Goal: Task Accomplishment & Management: Manage account settings

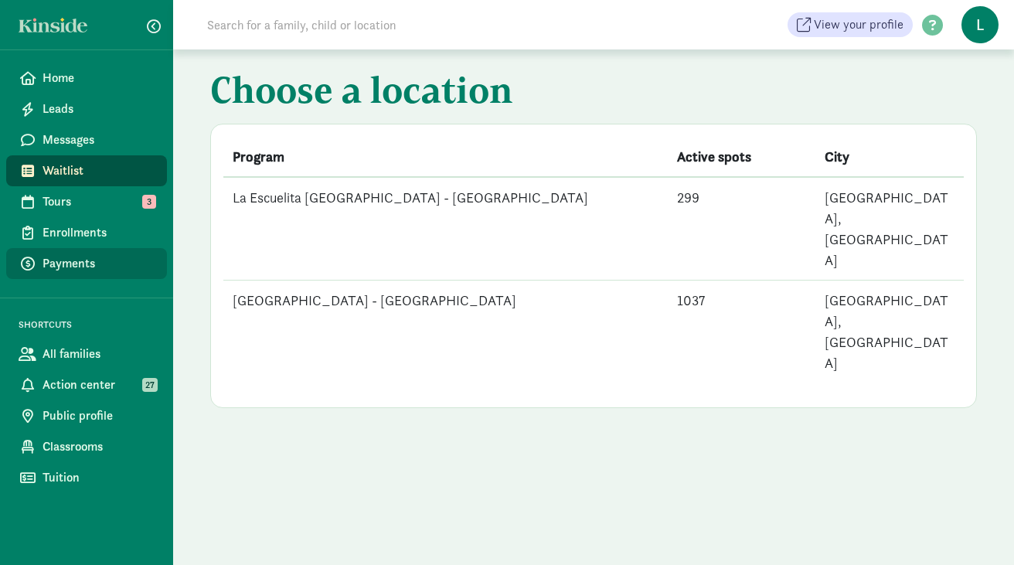
click at [86, 257] on span "Payments" at bounding box center [99, 263] width 112 height 19
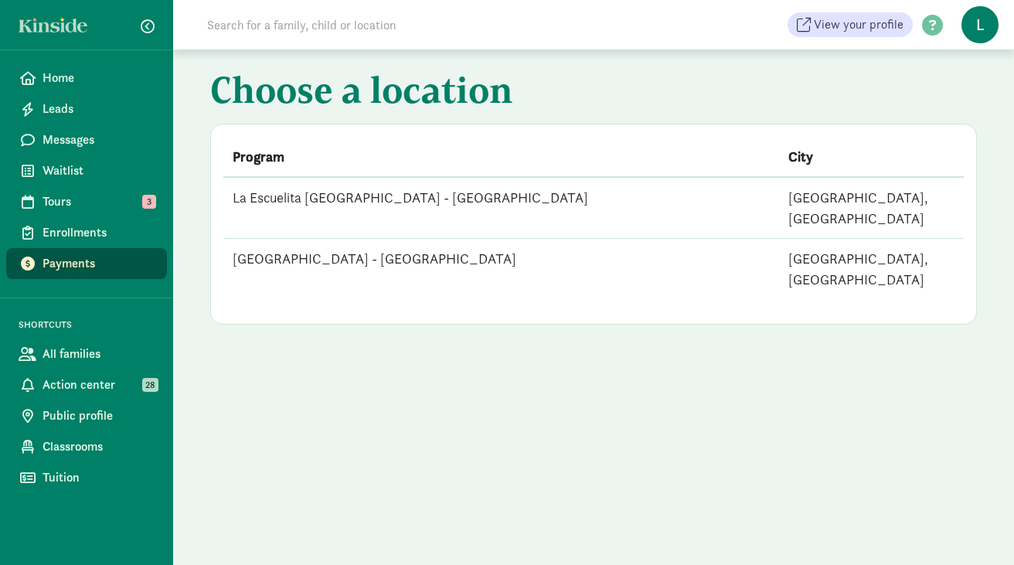
click at [302, 239] on td "[GEOGRAPHIC_DATA] - [GEOGRAPHIC_DATA]" at bounding box center [501, 269] width 556 height 61
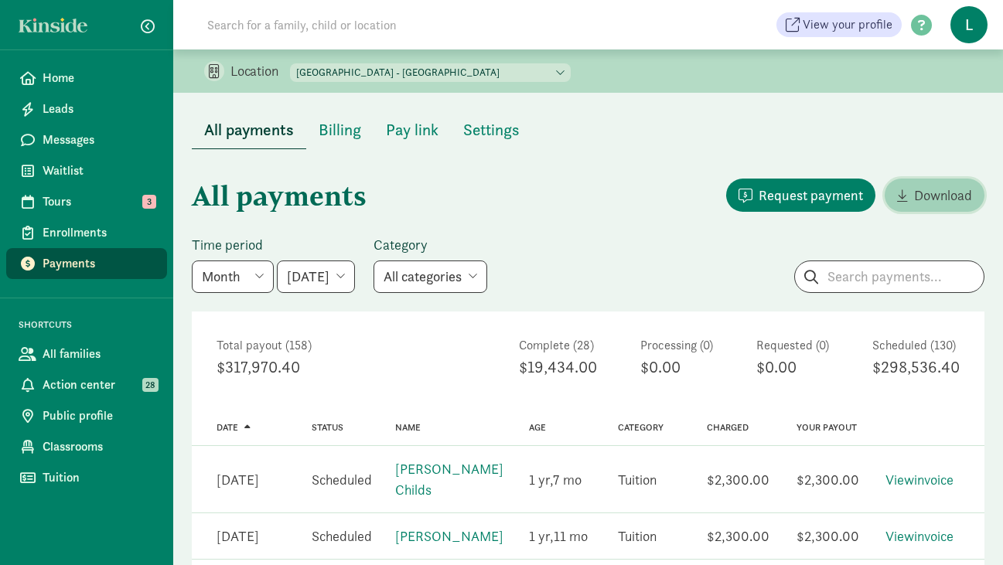
click at [915, 196] on span "Download" at bounding box center [943, 195] width 58 height 21
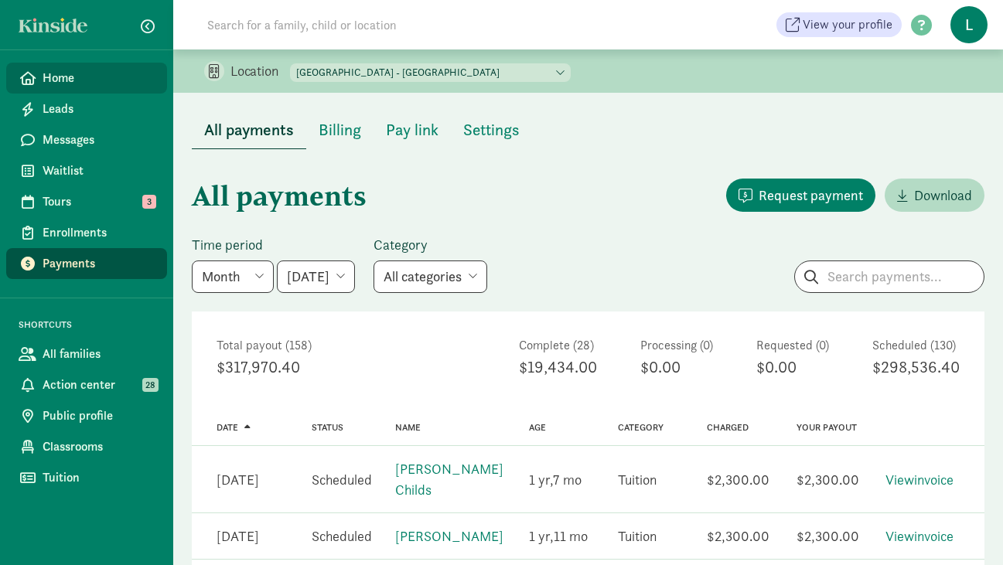
click at [66, 81] on span "Home" at bounding box center [99, 78] width 112 height 19
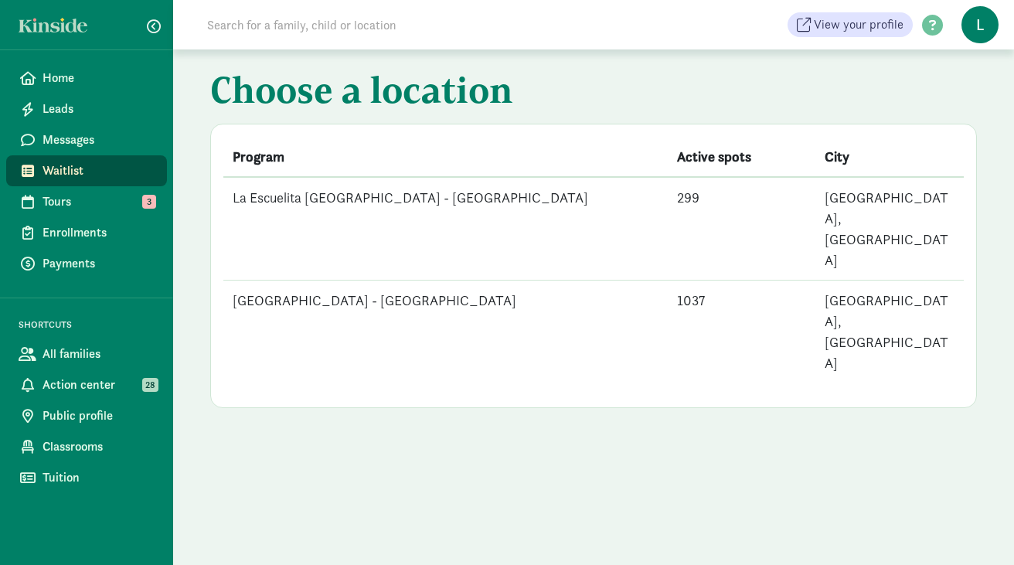
click at [431, 281] on td "[GEOGRAPHIC_DATA] - [GEOGRAPHIC_DATA]" at bounding box center [445, 332] width 445 height 103
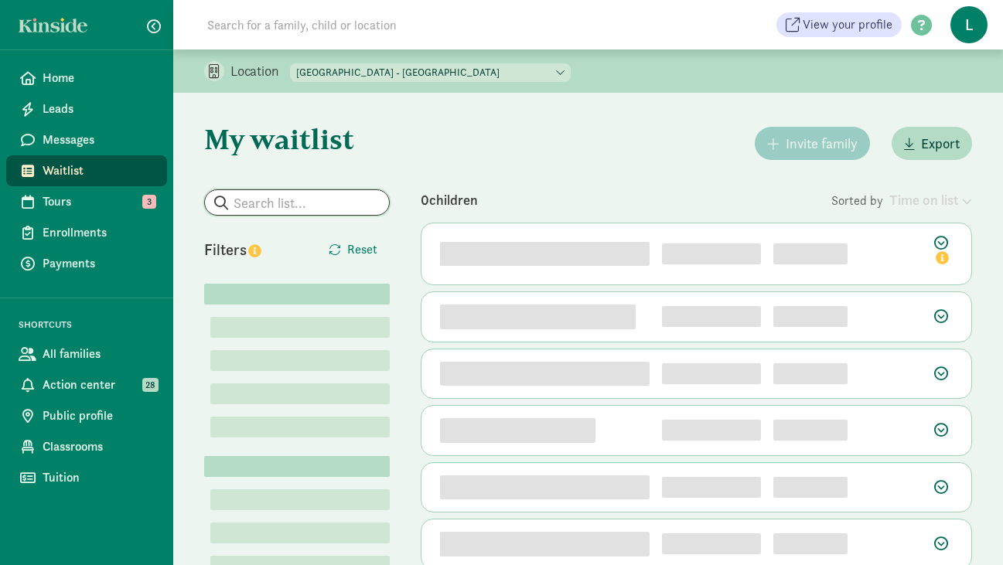
click at [297, 200] on input "search" at bounding box center [297, 202] width 184 height 25
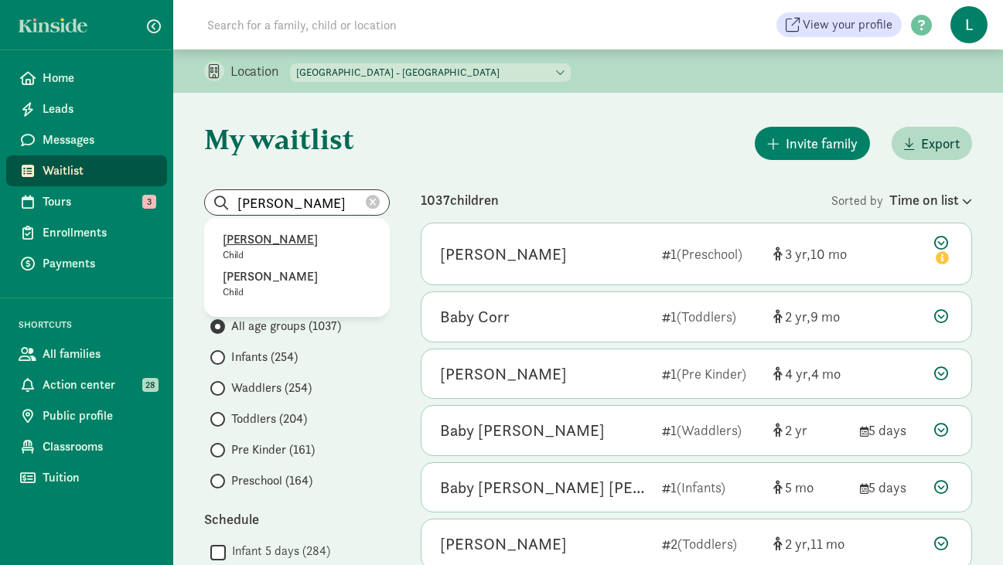
click at [278, 239] on p "[PERSON_NAME]" at bounding box center [297, 239] width 148 height 19
type input "[PERSON_NAME]"
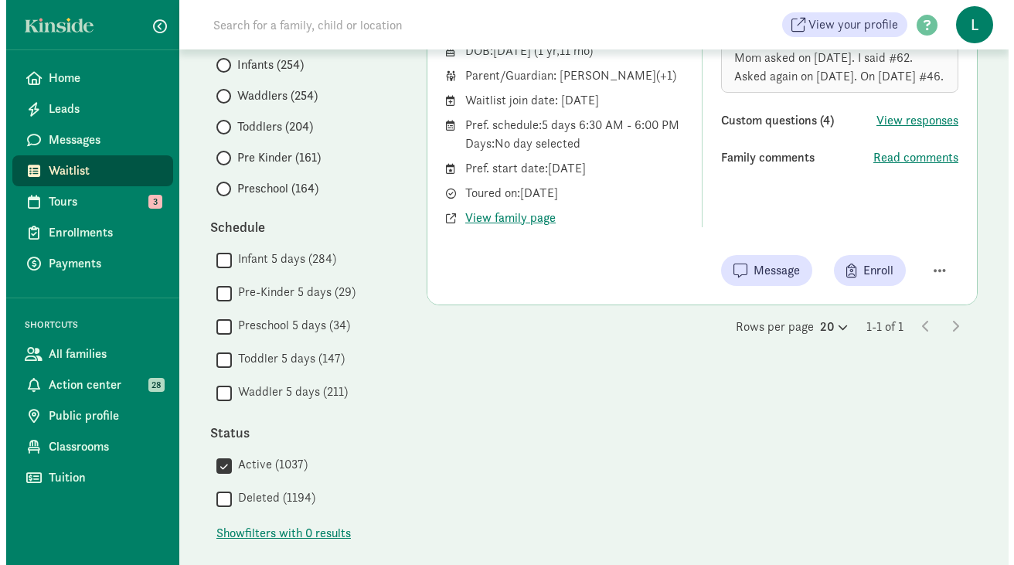
scroll to position [351, 0]
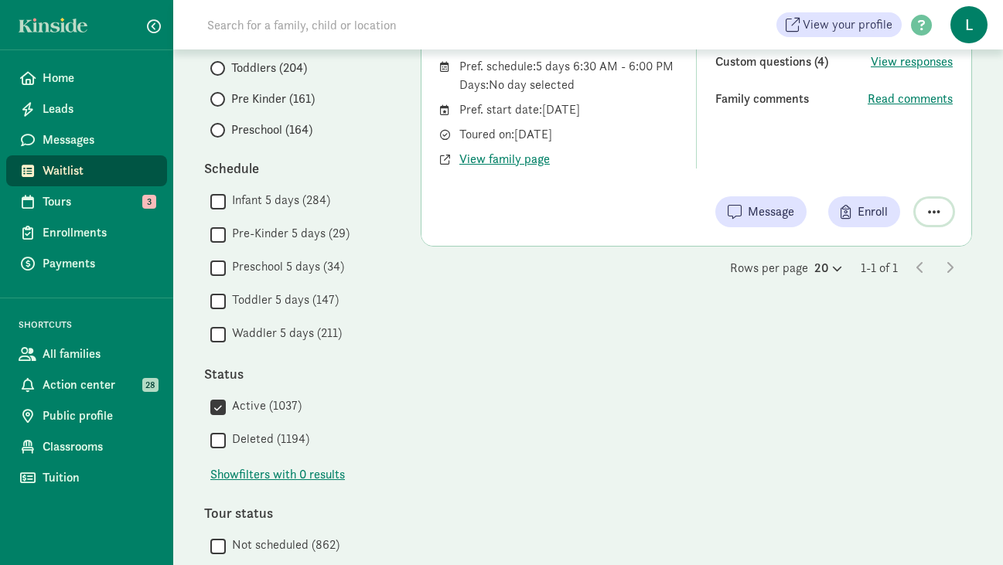
click at [936, 210] on span "button" at bounding box center [934, 212] width 12 height 14
click at [875, 178] on div "Remove from list" at bounding box center [880, 172] width 120 height 19
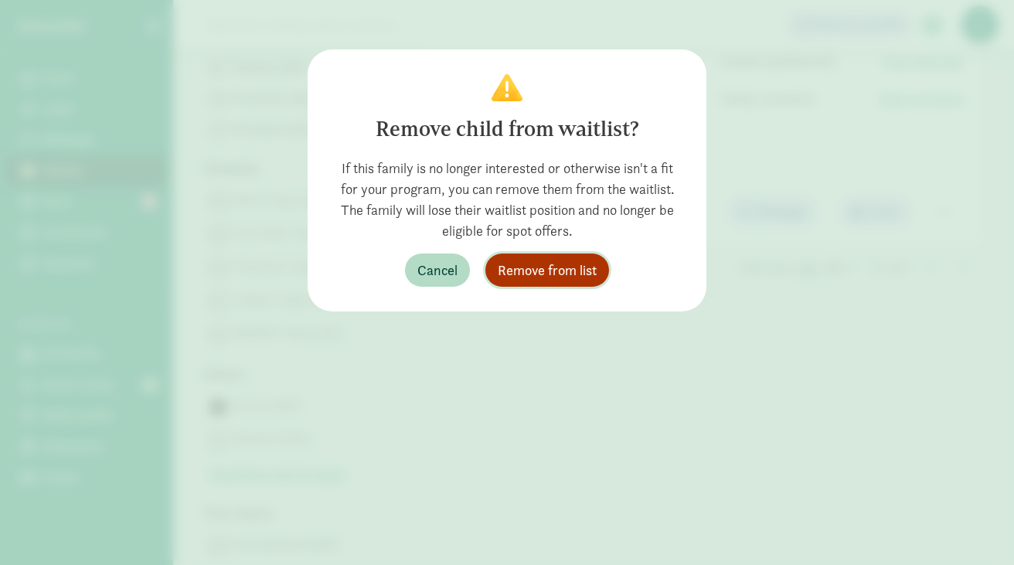
click at [578, 267] on span "Remove from list" at bounding box center [547, 270] width 99 height 21
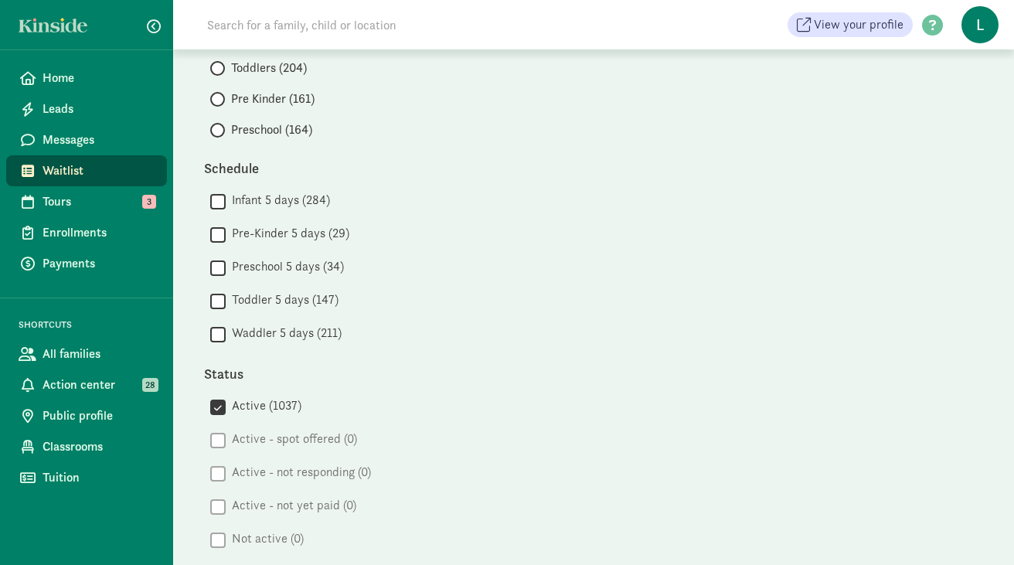
click at [391, 116] on div "My waitlist Invite family Export Show filters [PERSON_NAME] Filters Reset Age g…" at bounding box center [593, 465] width 841 height 1446
